Goal: Task Accomplishment & Management: Manage account settings

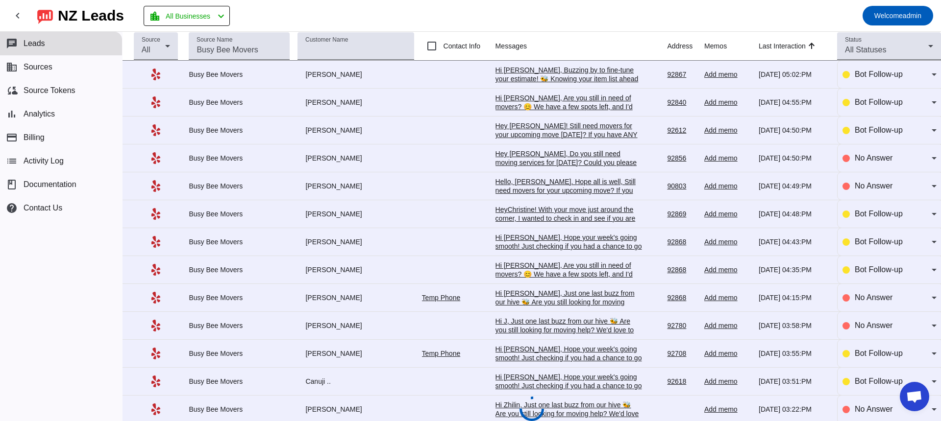
click at [366, 6] on mat-toolbar-row "chevron_left [GEOGRAPHIC_DATA] Leads location_city All Businesses chevron_left …" at bounding box center [470, 15] width 941 height 31
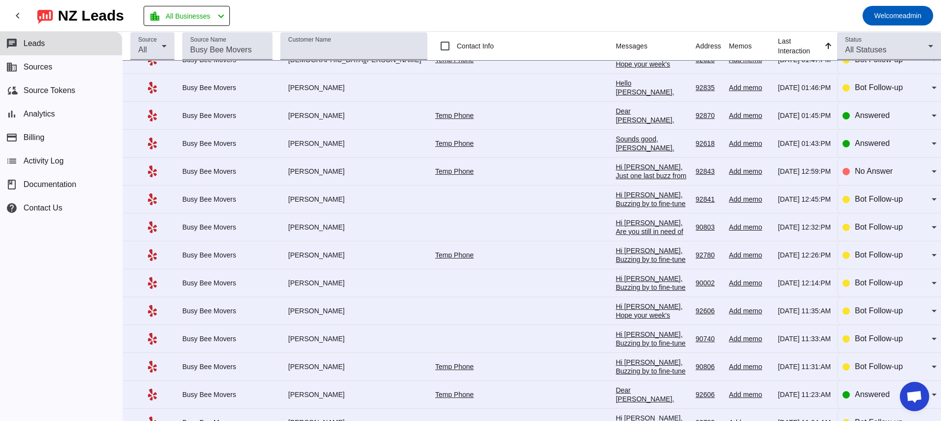
scroll to position [523, 0]
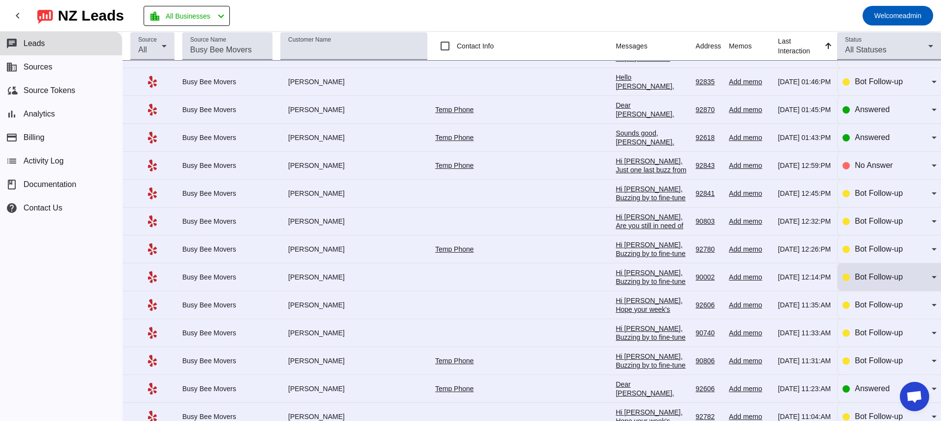
click at [913, 283] on div "Bot Follow-up" at bounding box center [893, 278] width 77 height 12
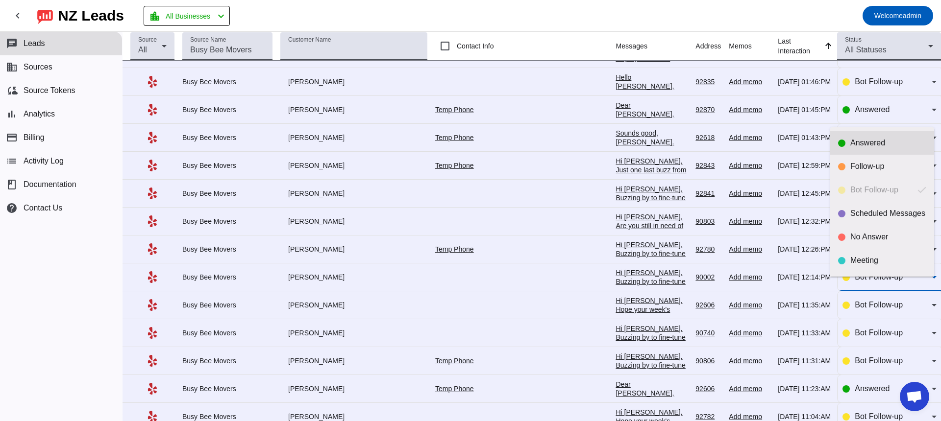
click at [858, 140] on div "Answered" at bounding box center [888, 143] width 76 height 10
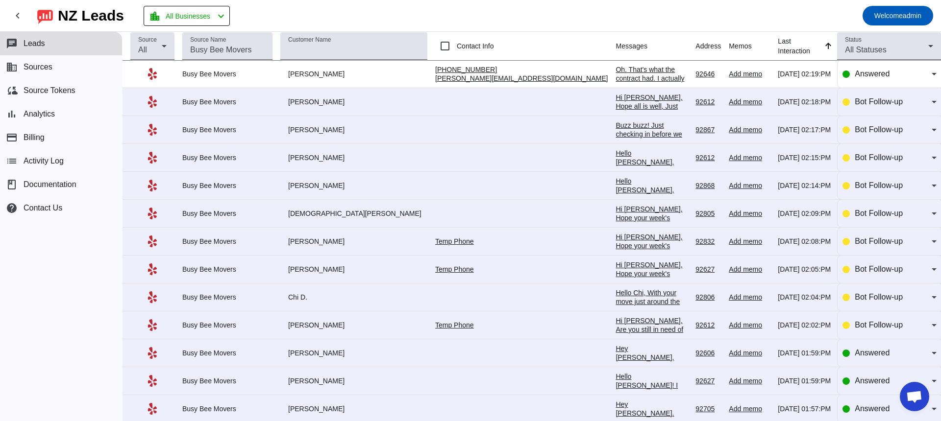
scroll to position [0, 0]
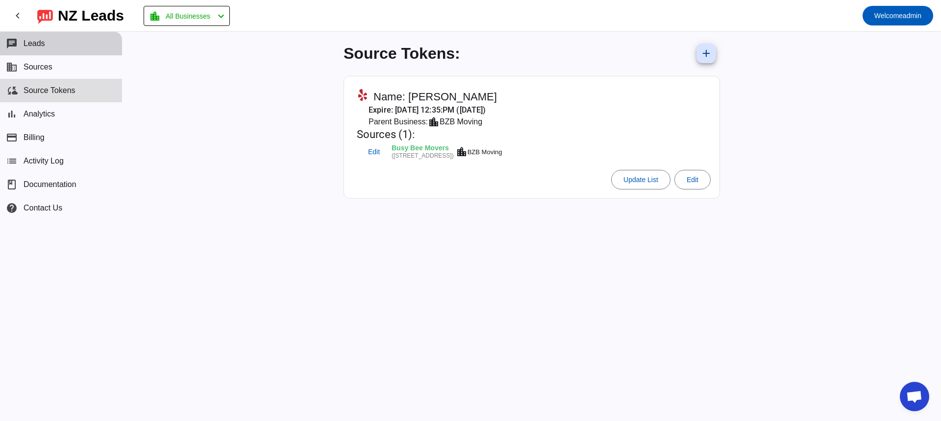
click at [53, 49] on button "chat Leads" at bounding box center [61, 44] width 122 height 24
